Goal: Information Seeking & Learning: Learn about a topic

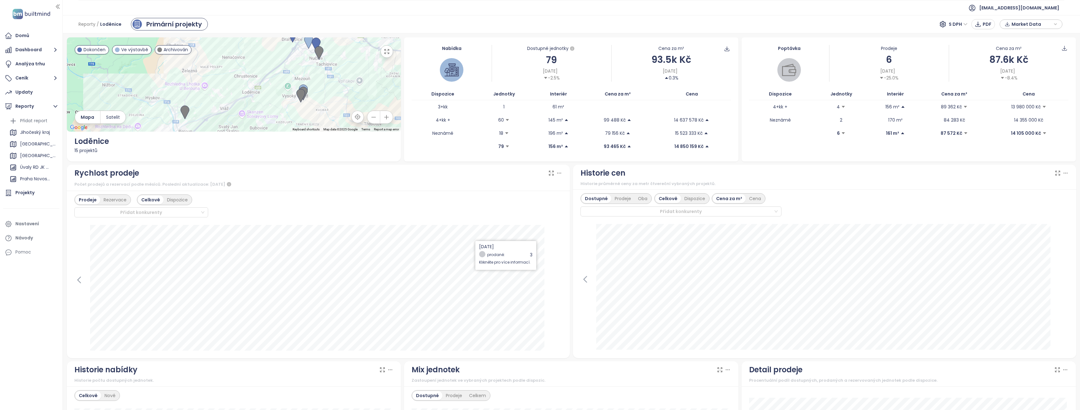
scroll to position [57, 0]
click at [18, 148] on div "Vrapice" at bounding box center [33, 145] width 50 height 10
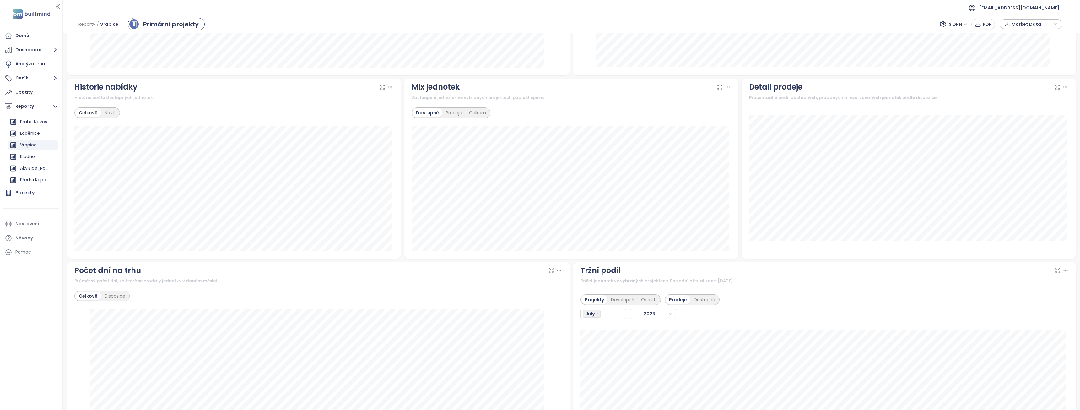
scroll to position [524, 0]
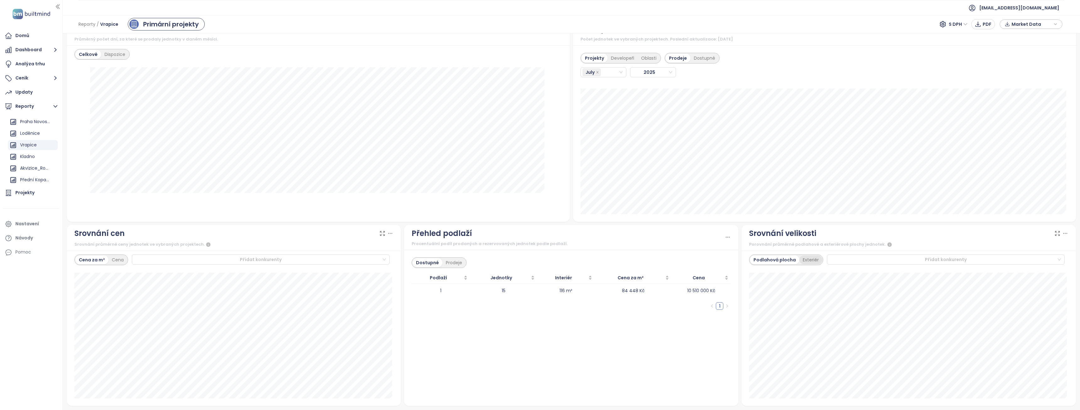
click at [806, 261] on div "Exteriér" at bounding box center [810, 259] width 23 height 9
click at [774, 261] on div "Podlahová plocha" at bounding box center [773, 259] width 46 height 9
click at [803, 258] on div "Exteriér" at bounding box center [810, 259] width 23 height 9
click at [456, 261] on div "Prodeje" at bounding box center [453, 262] width 23 height 9
click at [427, 264] on div "Klikni pro vzestupné řazení" at bounding box center [439, 263] width 68 height 14
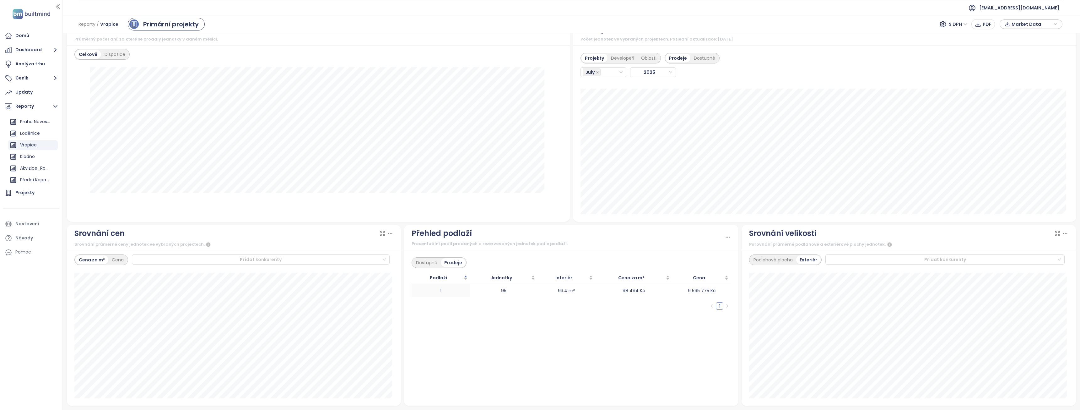
click at [456, 320] on div "Dostupné Prodeje Podlaží Jednotky Interiér Cena za m² Cena 1 95 93.4 m² 98 494 …" at bounding box center [571, 328] width 334 height 156
click at [423, 263] on div "Dostupné" at bounding box center [426, 262] width 28 height 9
click at [452, 262] on div "Prodeje" at bounding box center [453, 262] width 23 height 9
click at [431, 265] on div "Dostupné" at bounding box center [426, 262] width 28 height 9
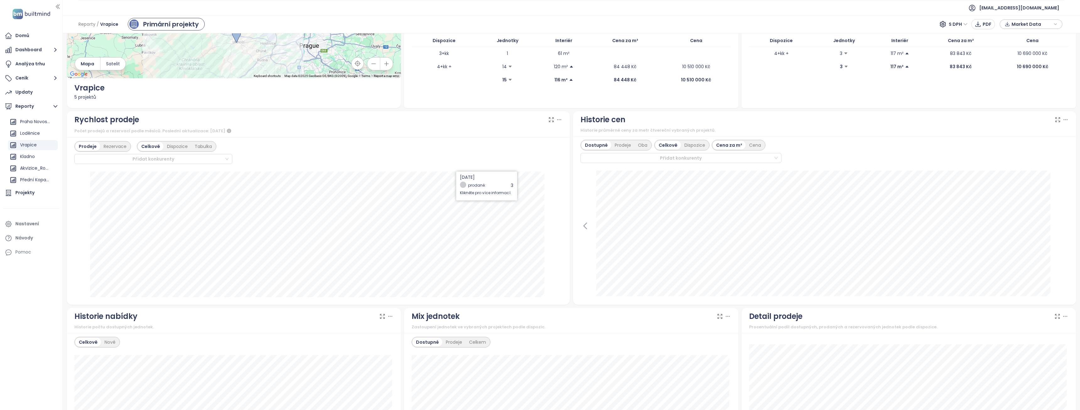
scroll to position [126, 0]
